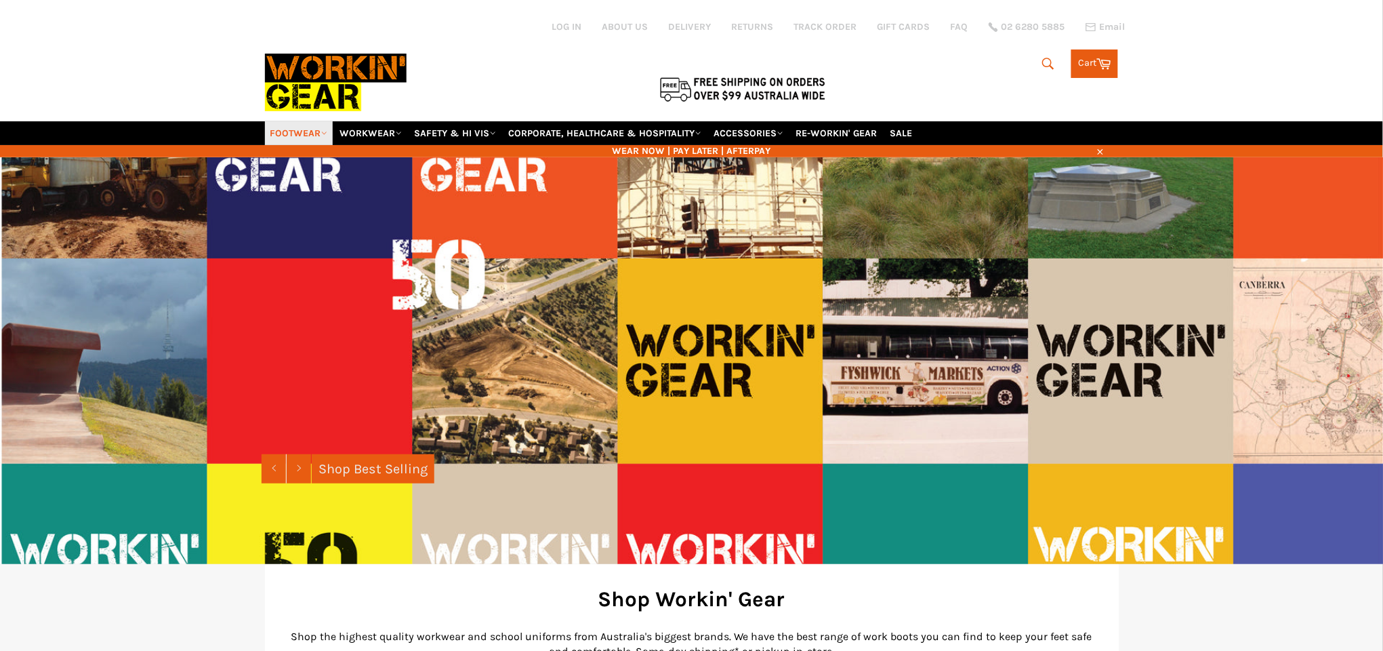
click at [295, 134] on link "FOOTWEAR" at bounding box center [299, 133] width 68 height 24
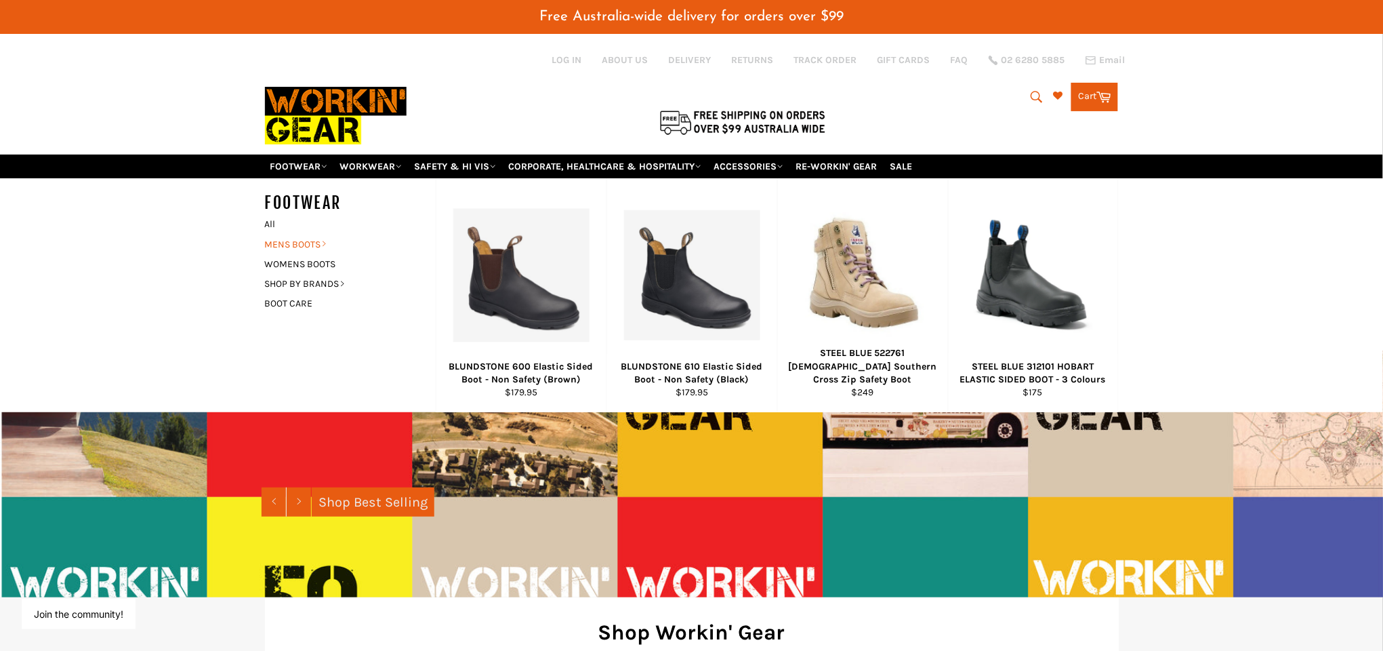
click at [300, 241] on link "MENS BOOTS" at bounding box center [340, 244] width 164 height 20
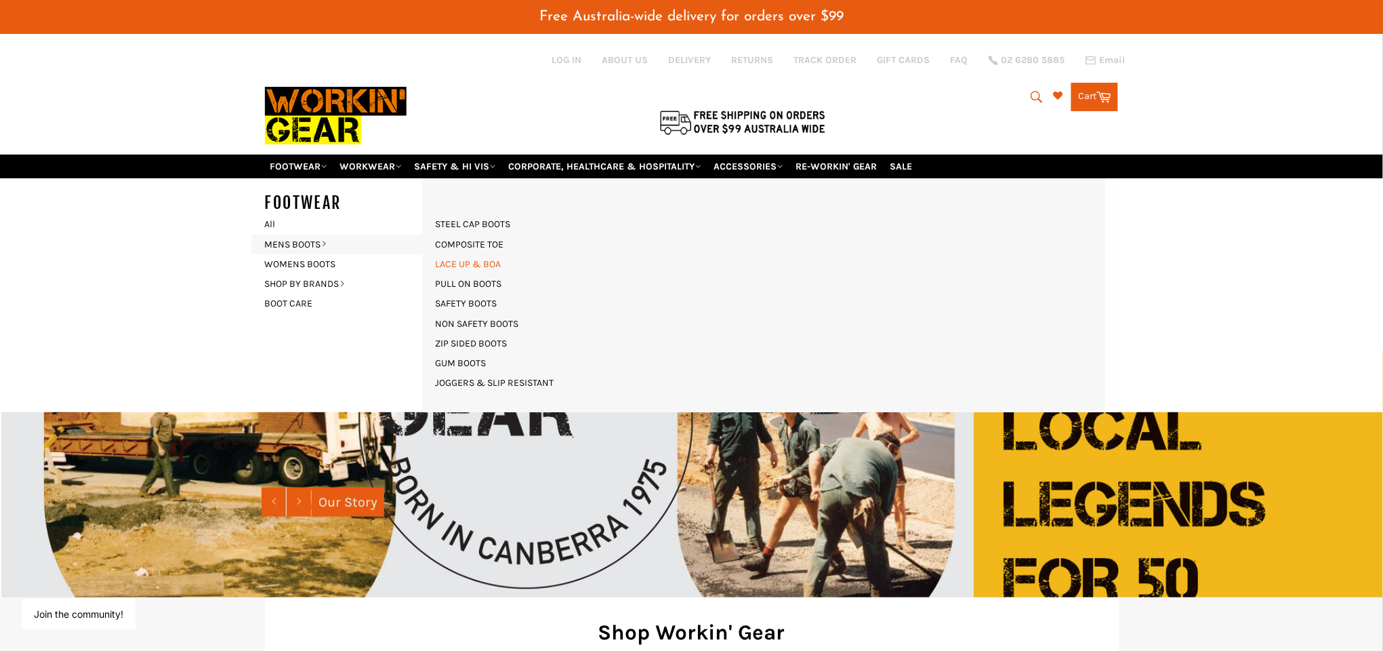
click at [467, 260] on link "LACE UP & BOA" at bounding box center [468, 264] width 79 height 20
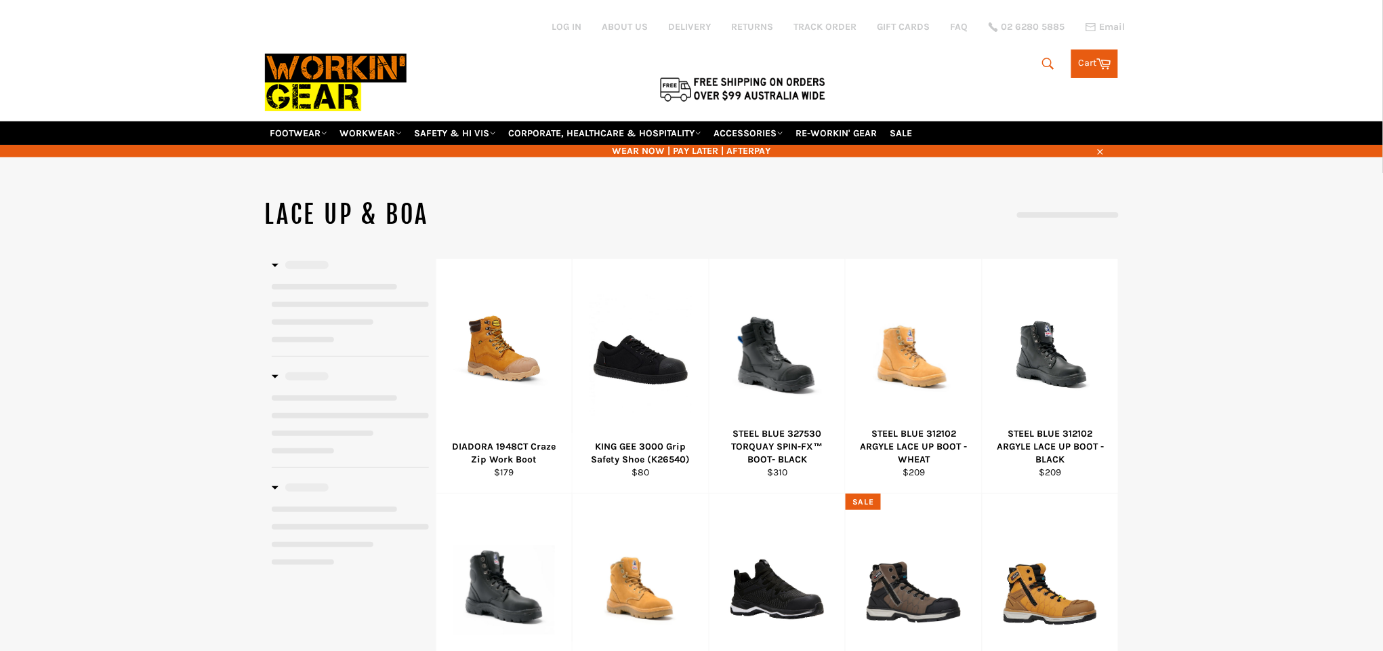
select select "******"
